Goal: Task Accomplishment & Management: Manage account settings

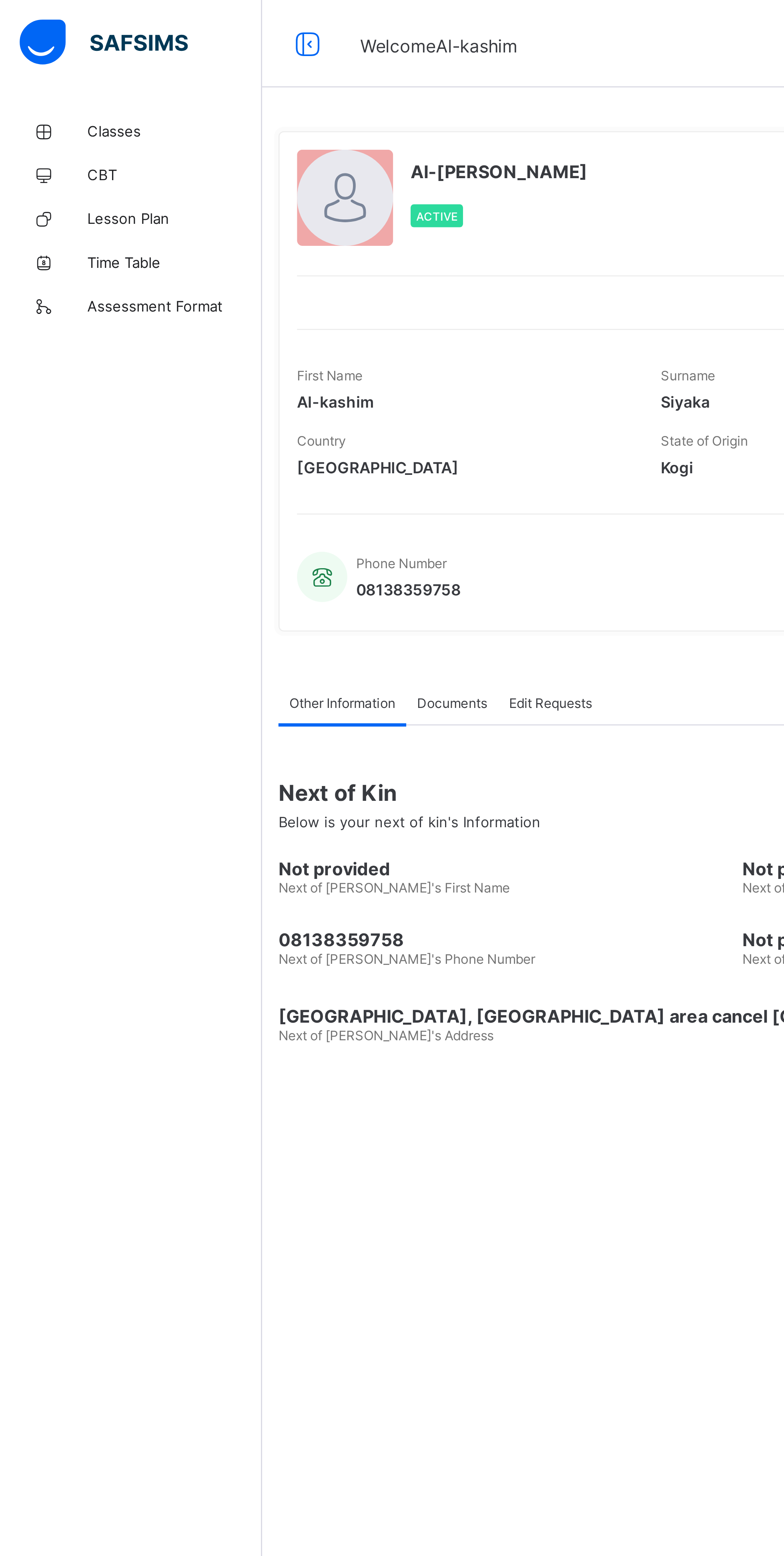
click at [49, 47] on span "Classes" at bounding box center [63, 48] width 64 height 7
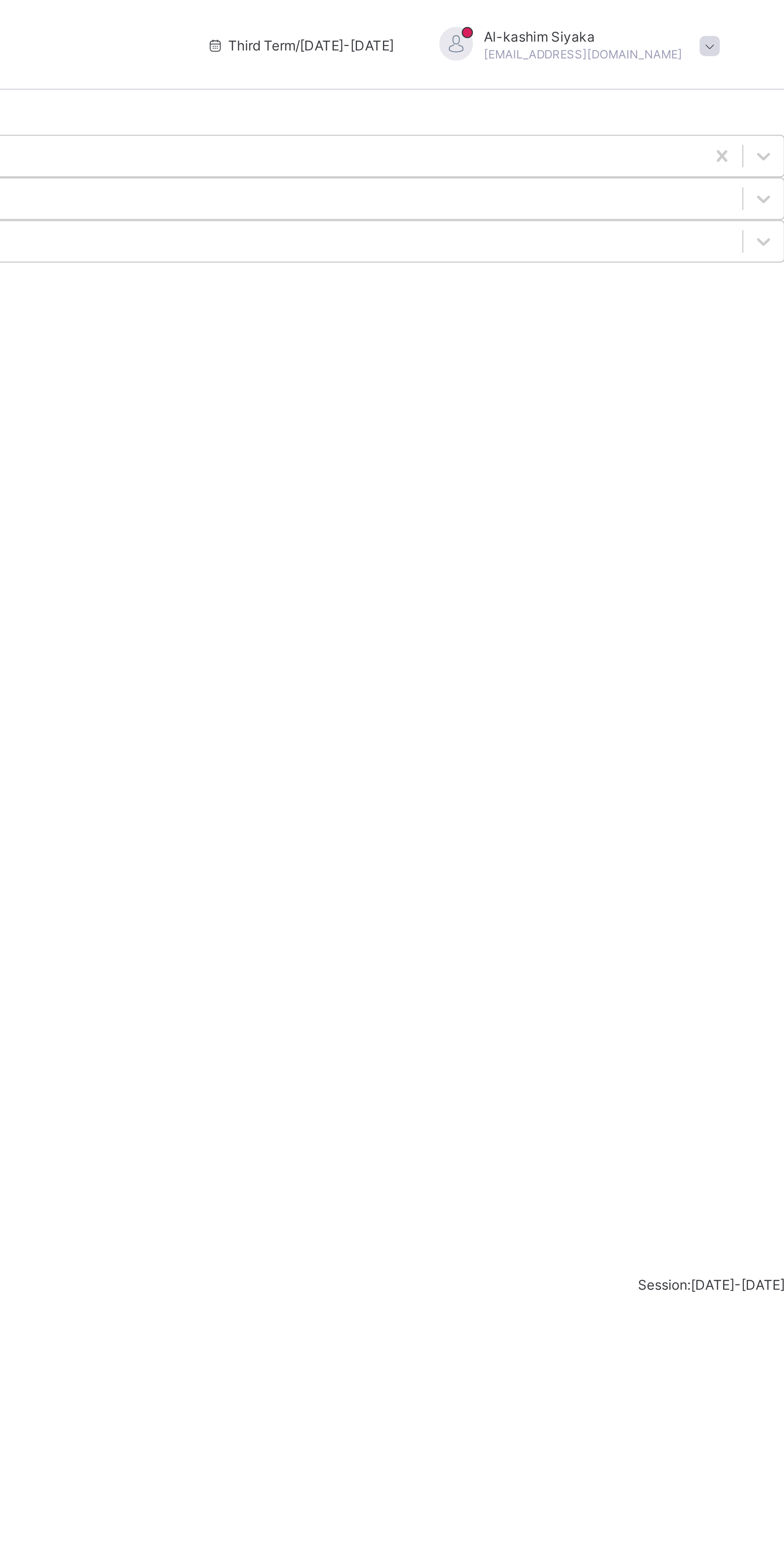
click at [757, 18] on span at bounding box center [757, 16] width 7 height 8
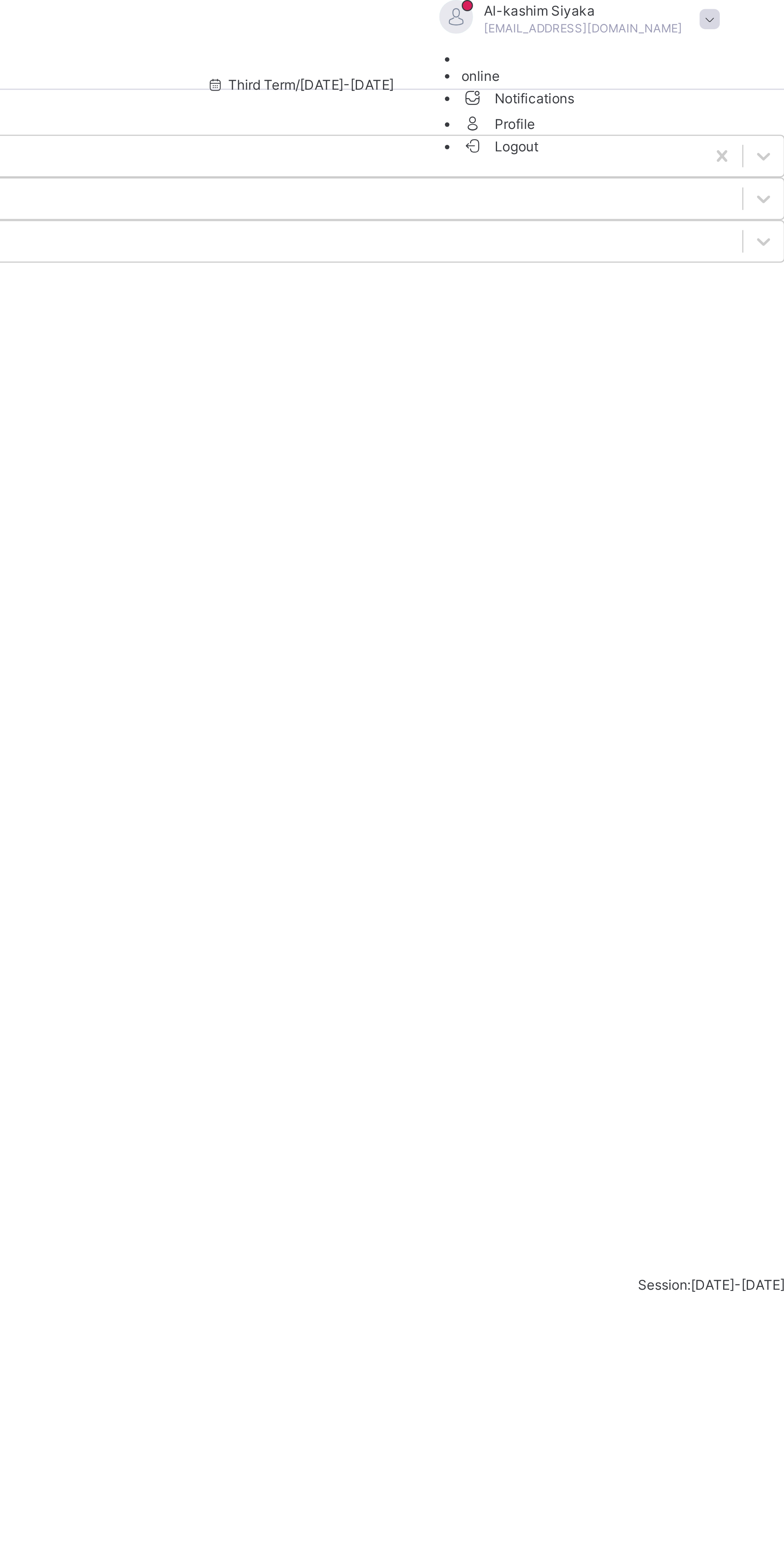
click at [697, 57] on span "Logout" at bounding box center [682, 53] width 27 height 8
